Goal: Check status

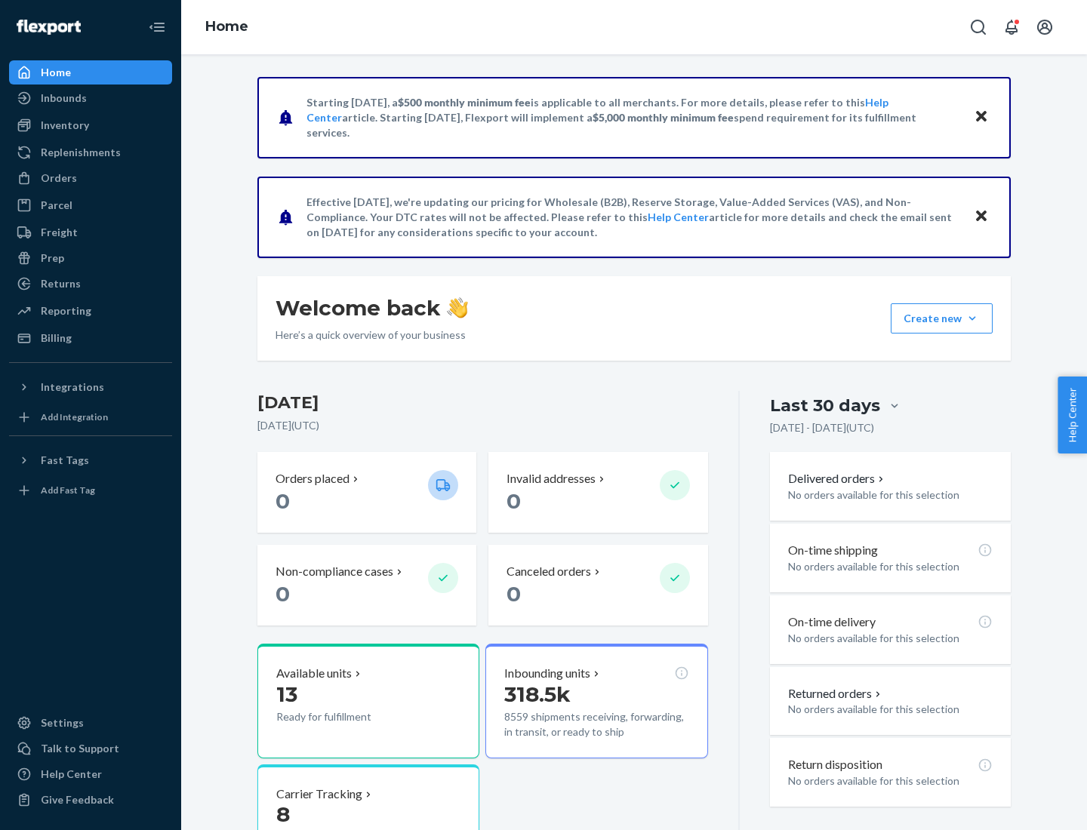
click at [972, 318] on button "Create new Create new inbound Create new order Create new product" at bounding box center [941, 318] width 102 height 30
click at [63, 98] on div "Inbounds" at bounding box center [64, 98] width 46 height 15
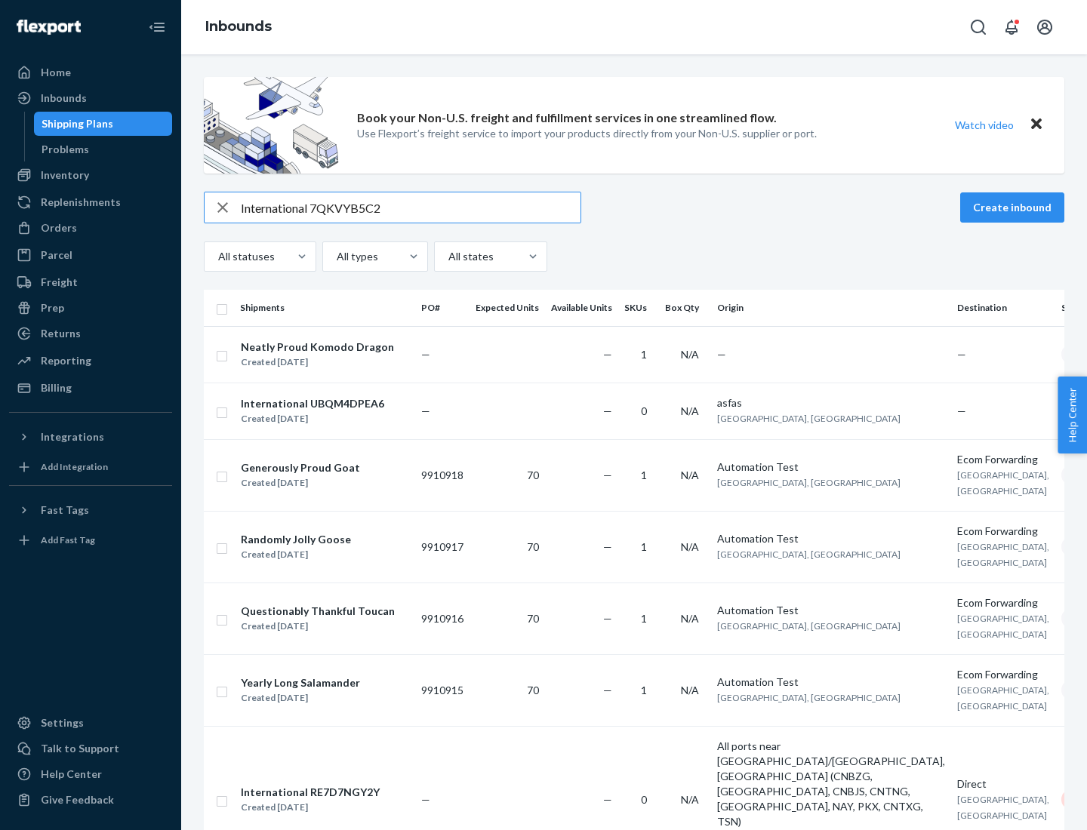
type input "International 7QKVYB5C29"
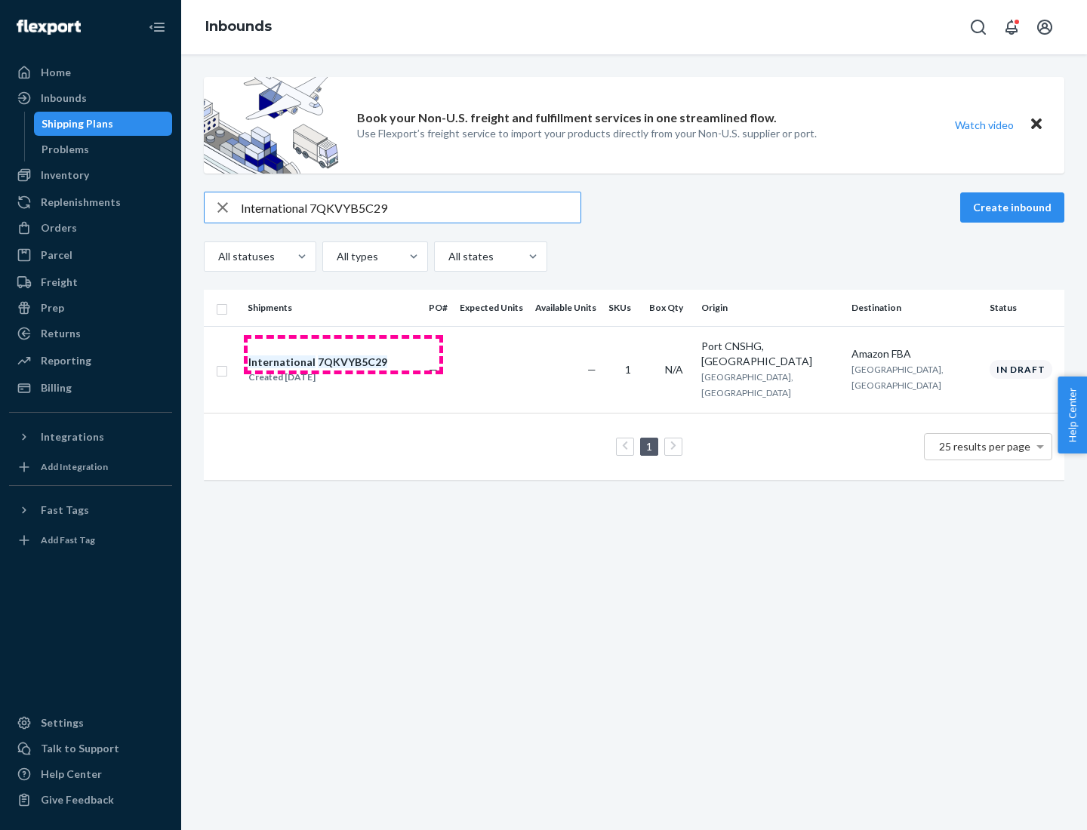
click at [343, 370] on div "Created [DATE]" at bounding box center [317, 377] width 139 height 15
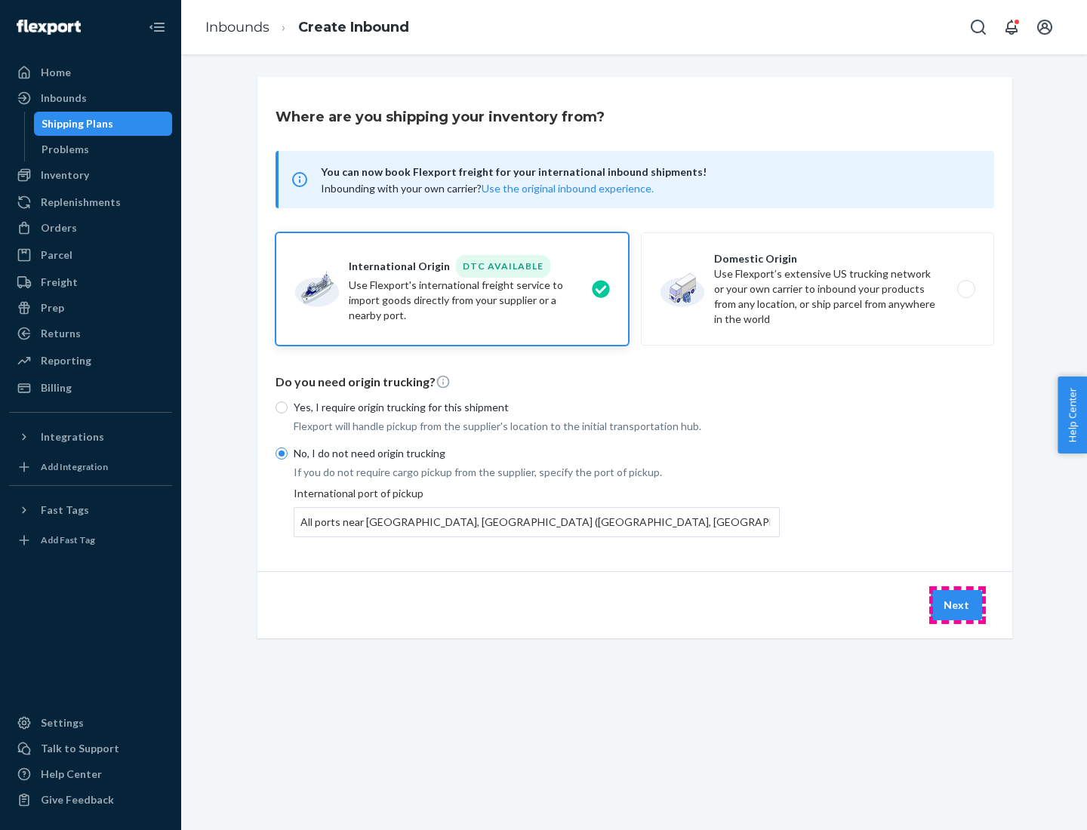
click at [957, 604] on button "Next" at bounding box center [955, 605] width 51 height 30
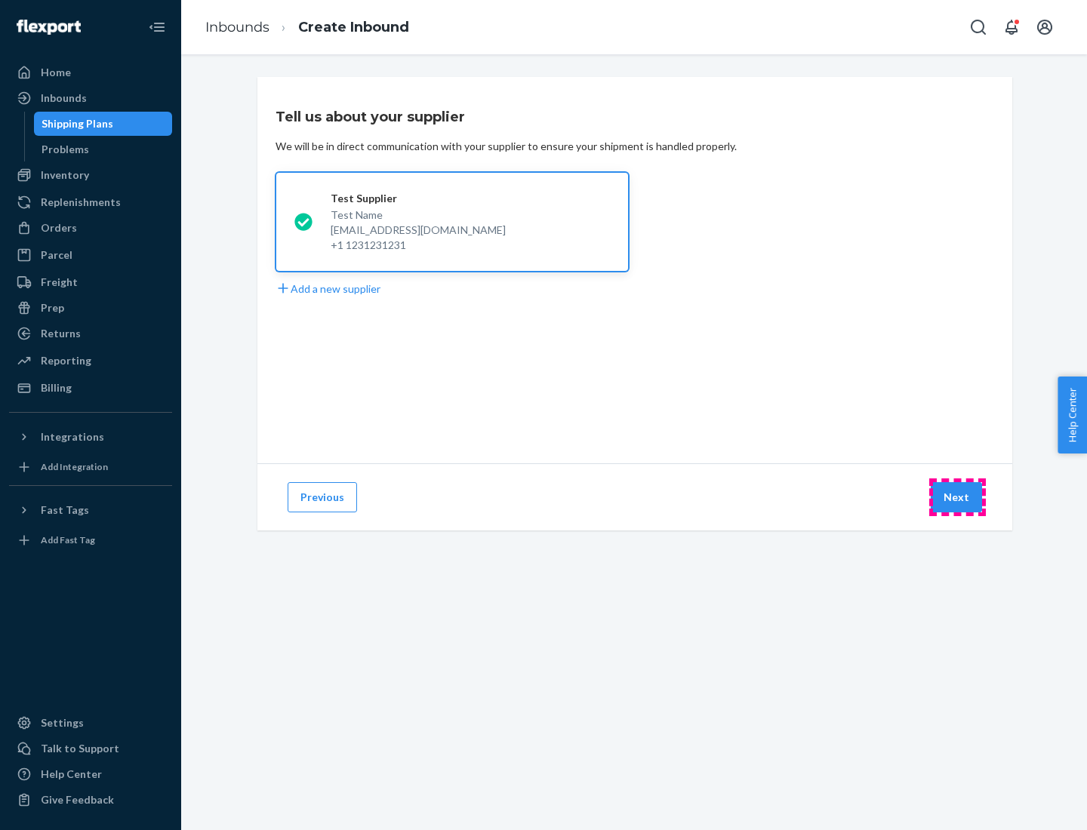
click at [957, 497] on button "Next" at bounding box center [955, 497] width 51 height 30
